Goal: Task Accomplishment & Management: Use online tool/utility

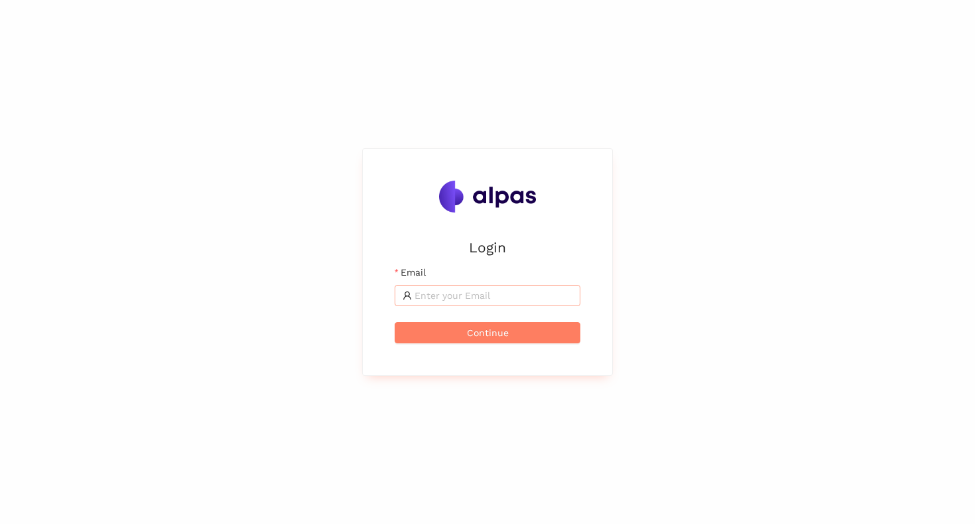
click at [460, 298] on input "Email" at bounding box center [494, 295] width 158 height 15
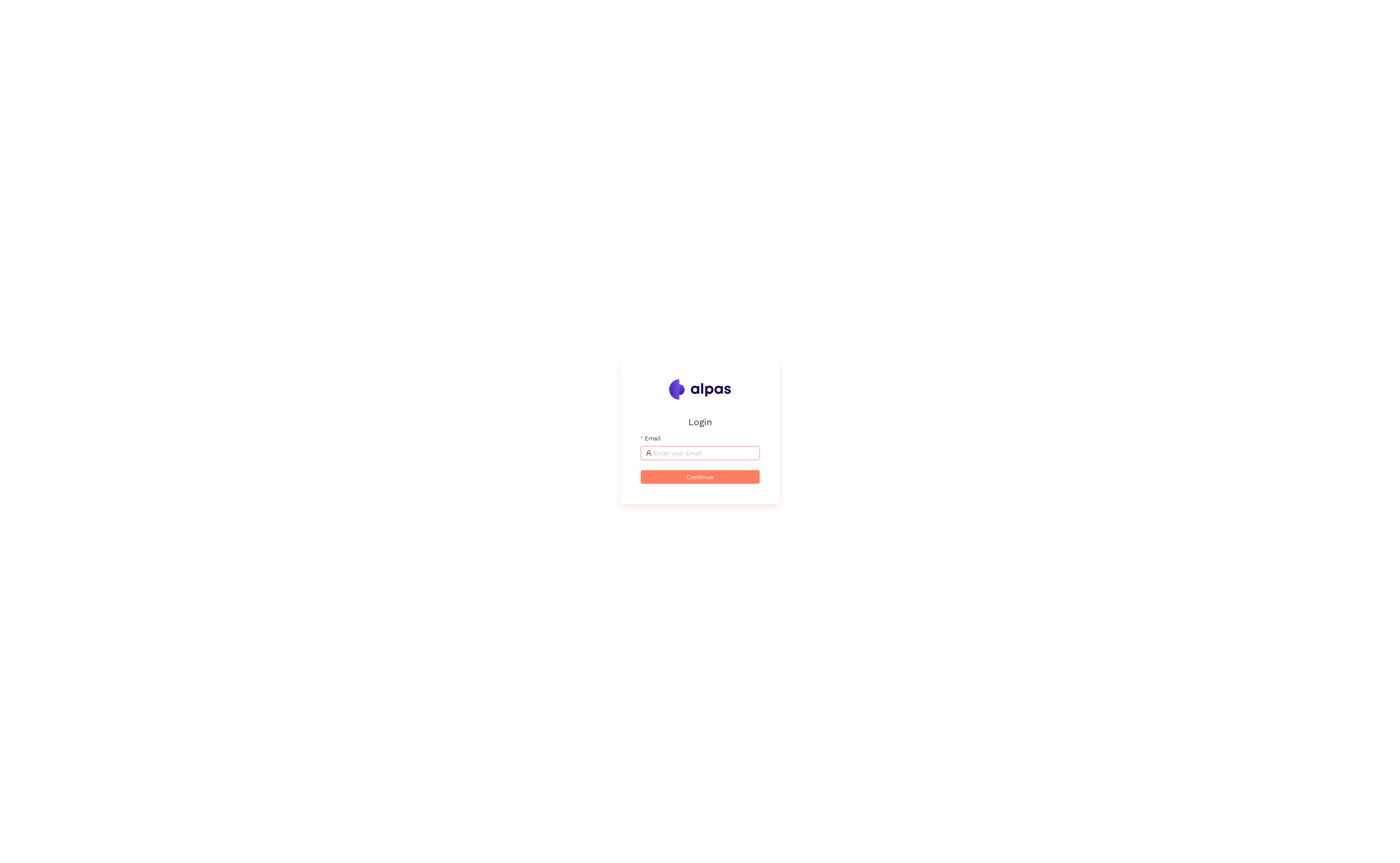
click at [624, 335] on input "Email" at bounding box center [704, 453] width 101 height 10
type input "[EMAIL_ADDRESS]"
click at [624, 335] on span "Continue" at bounding box center [700, 477] width 27 height 10
click at [624, 335] on button "Login" at bounding box center [700, 459] width 119 height 13
click at [624, 335] on div "Start typing to search for products, suppliers or industries" at bounding box center [713, 403] width 509 height 807
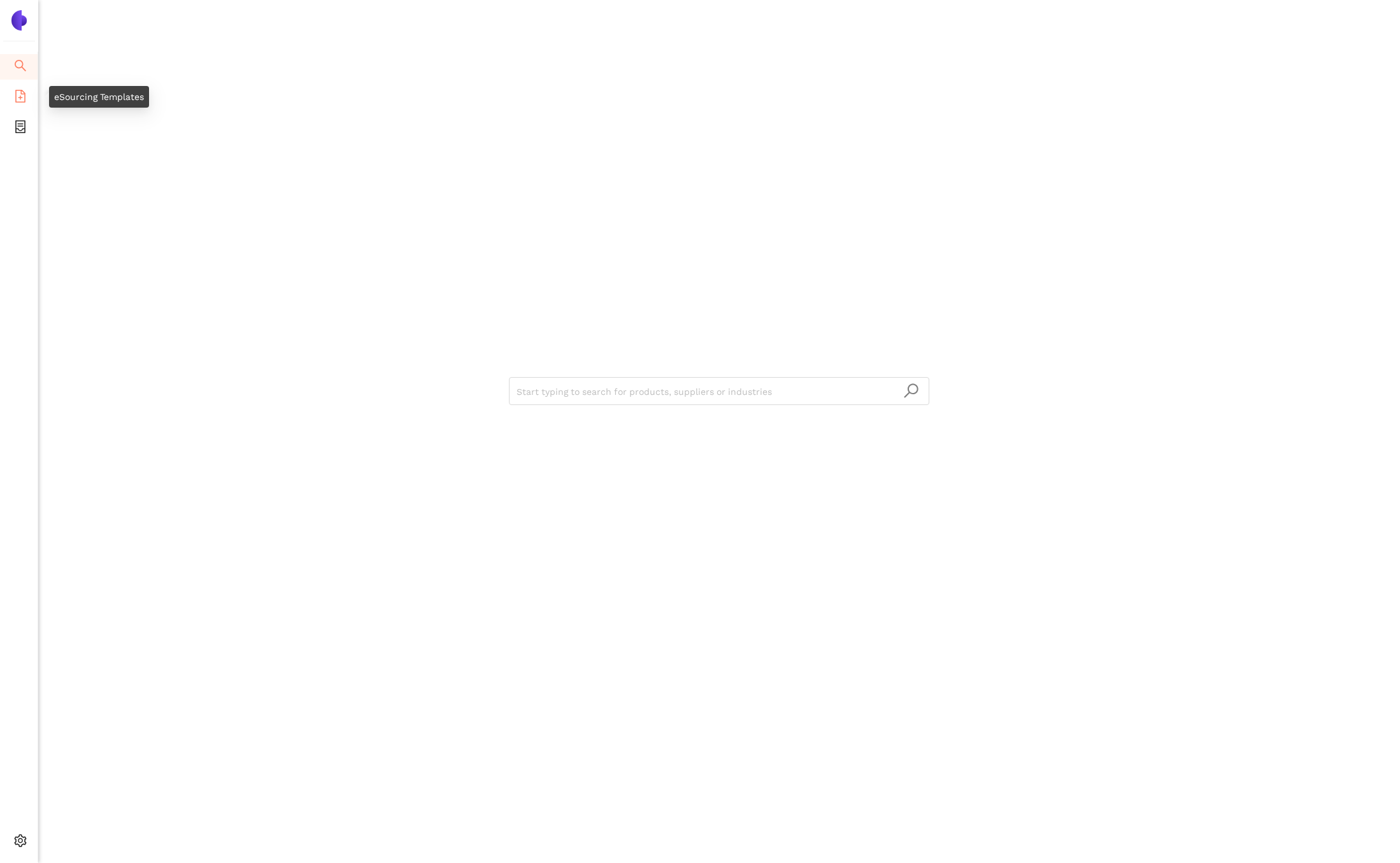
click at [20, 100] on icon "file-add" at bounding box center [20, 96] width 12 height 12
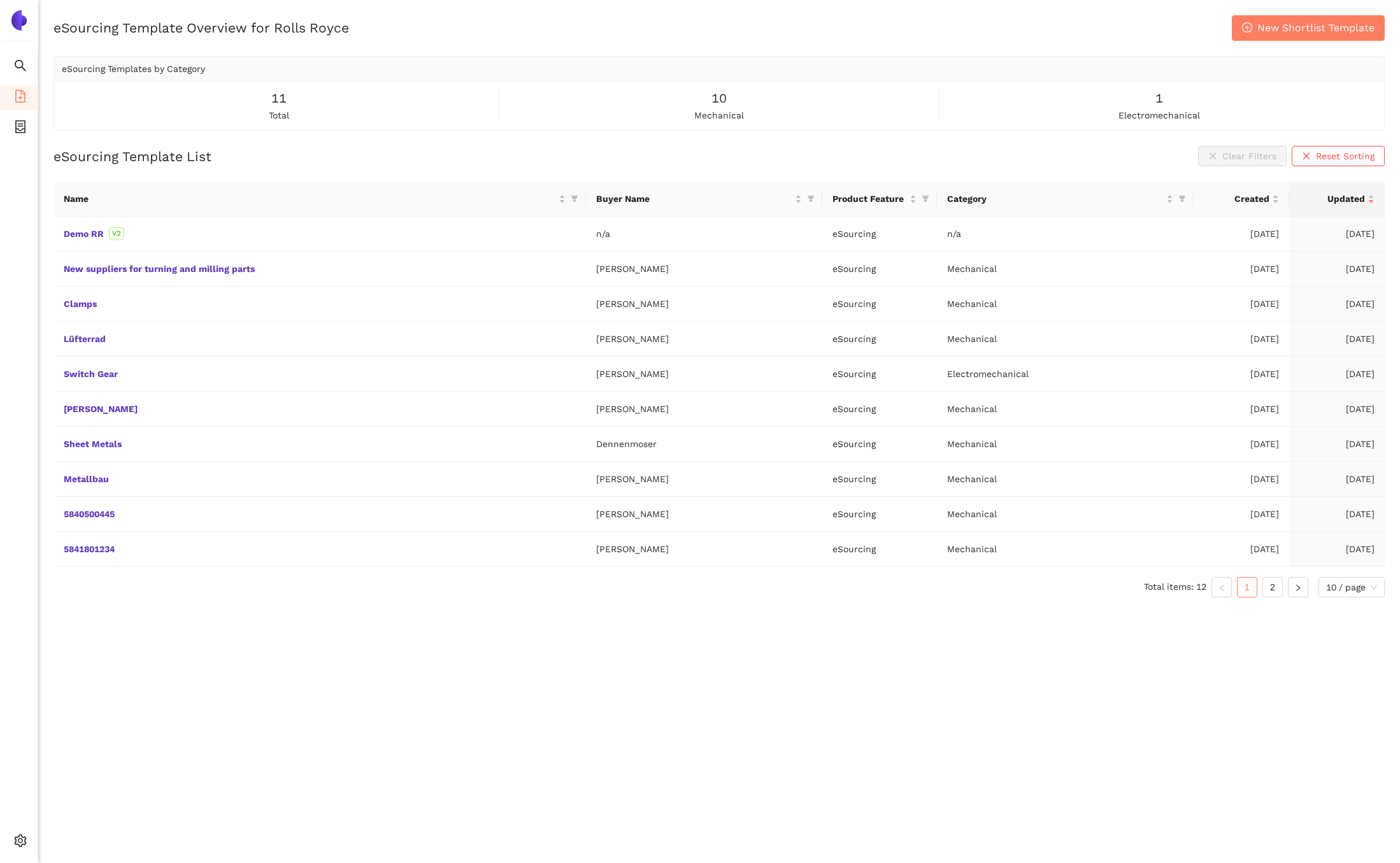
click at [936, 502] on div "eSourcing Template Overview for Rolls Royce New Shortlist Template eSourcing Te…" at bounding box center [719, 446] width 1362 height 863
click at [1263, 586] on link "2" at bounding box center [1272, 587] width 19 height 19
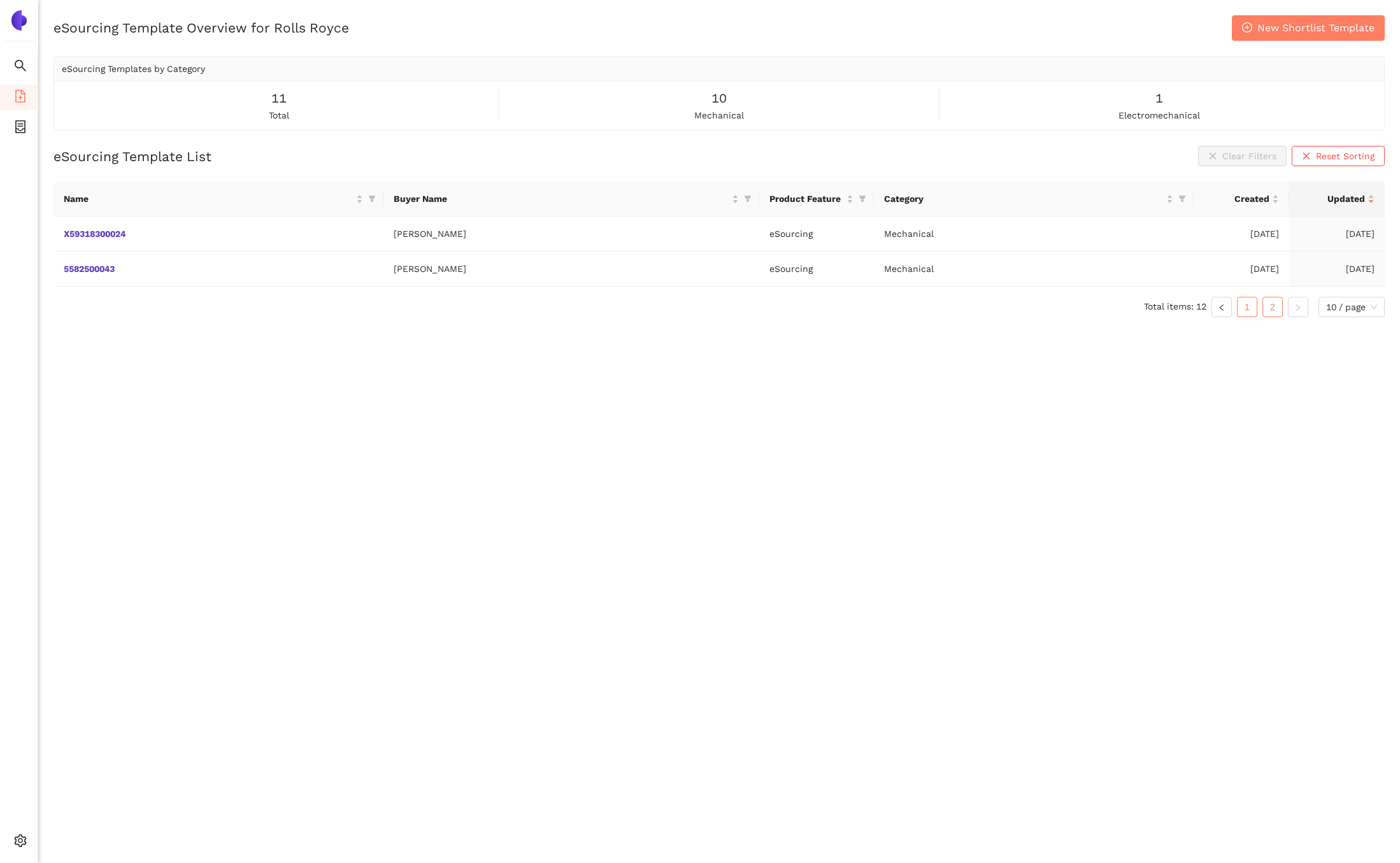
click at [1254, 310] on link "1" at bounding box center [1246, 307] width 19 height 19
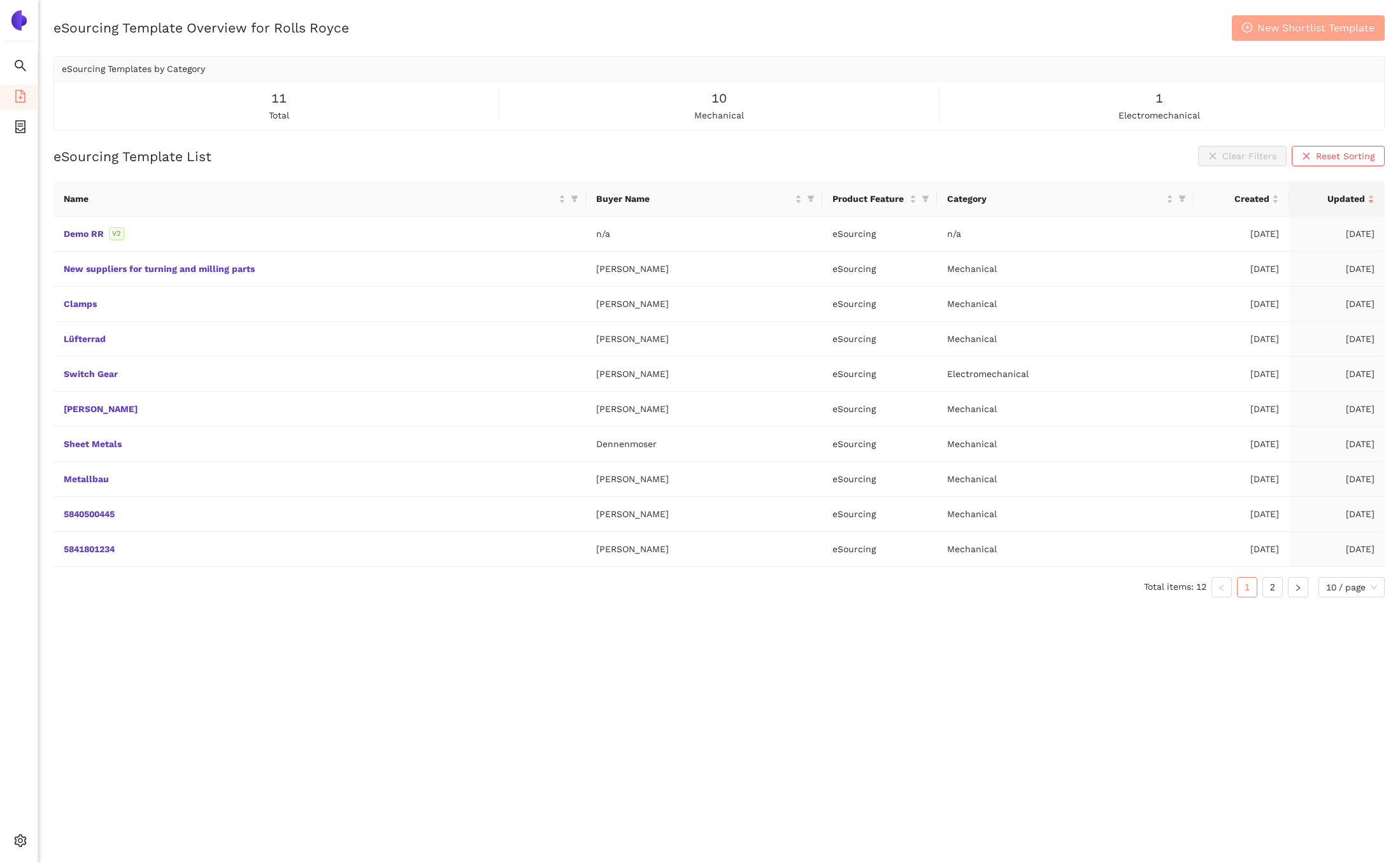
click at [1280, 36] on button "New Shortlist Template" at bounding box center [1307, 28] width 153 height 26
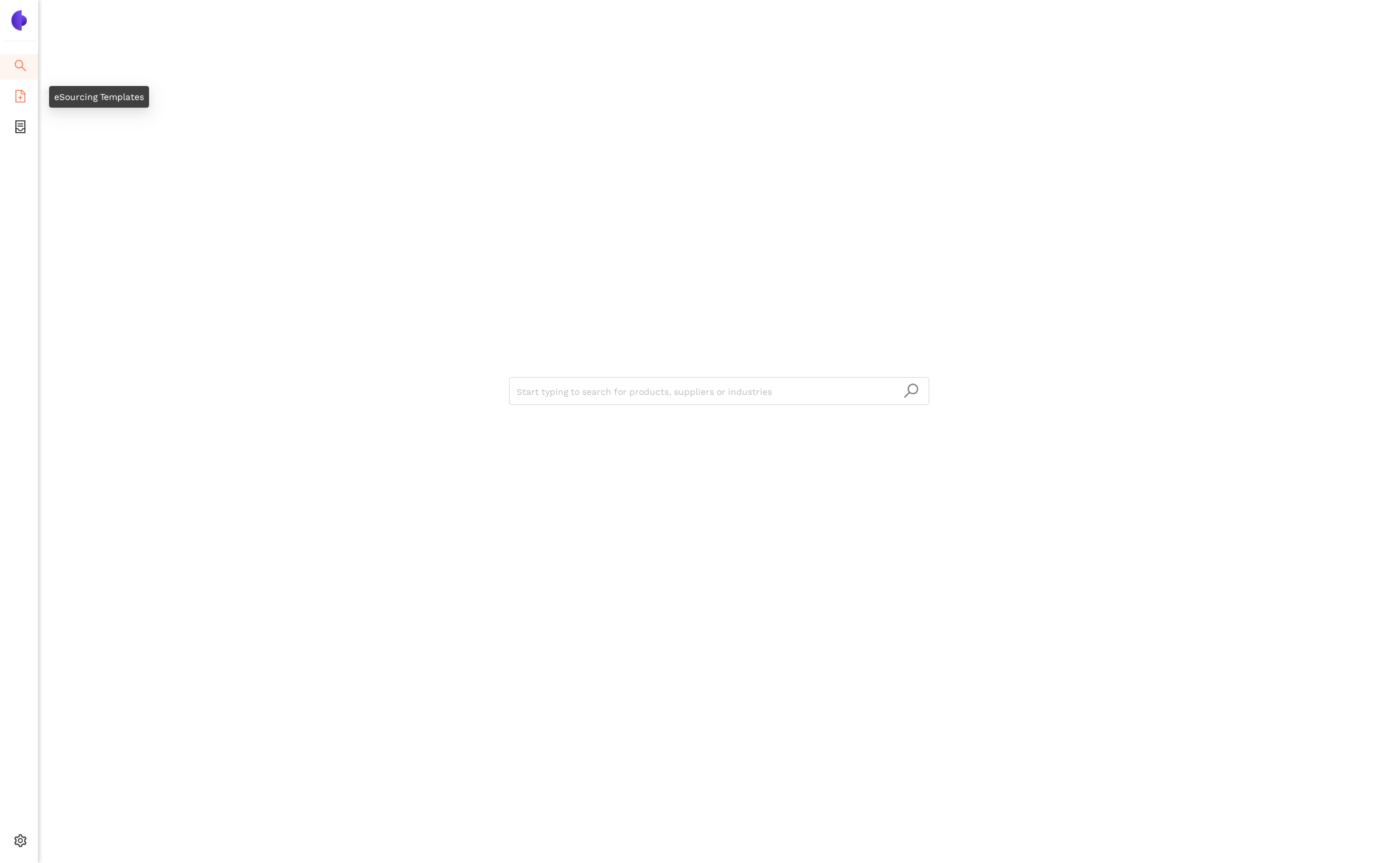
click at [24, 94] on icon "file-add" at bounding box center [20, 96] width 11 height 12
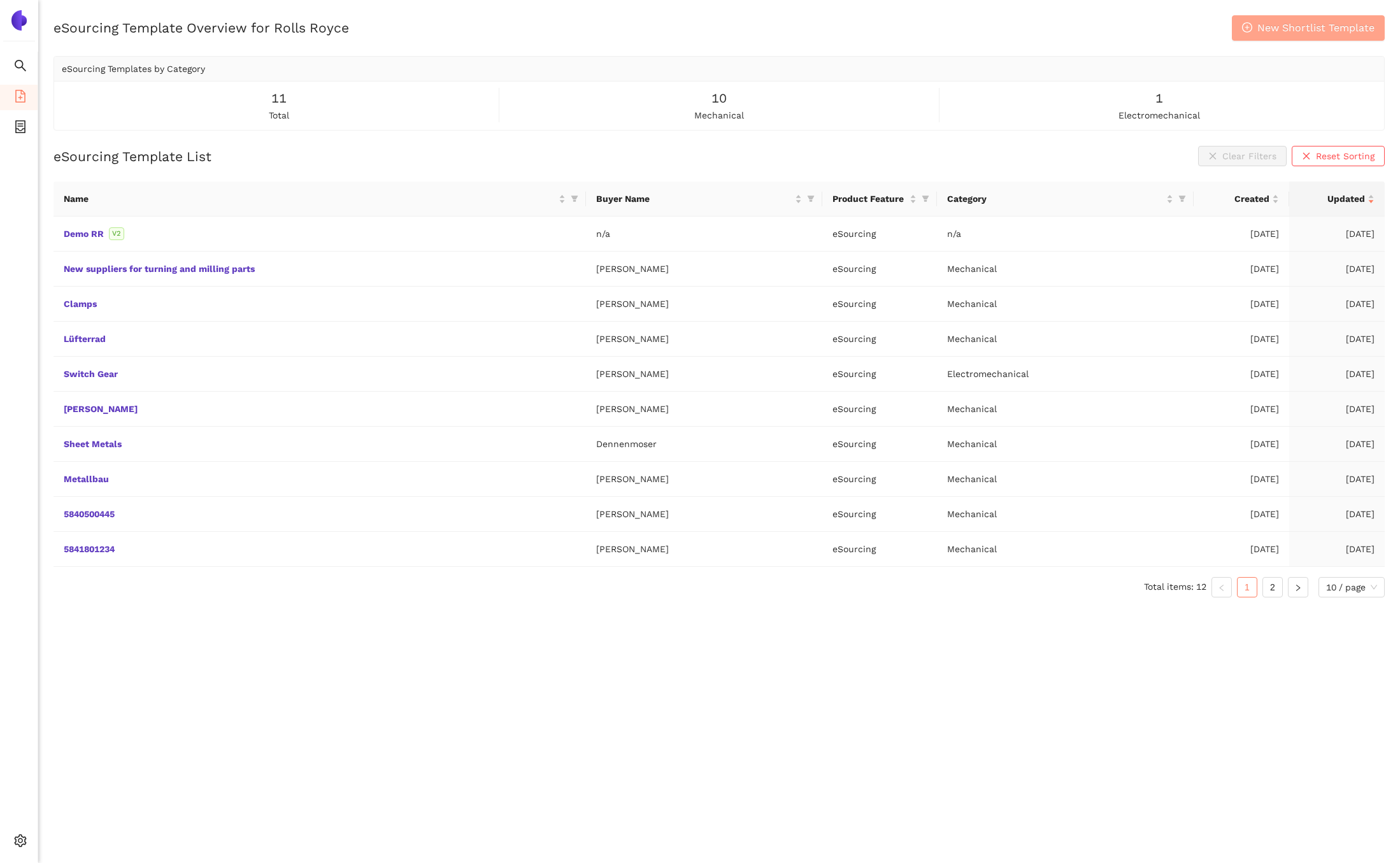
click at [1266, 34] on span "New Shortlist Template" at bounding box center [1316, 28] width 117 height 16
